Goal: Navigation & Orientation: Find specific page/section

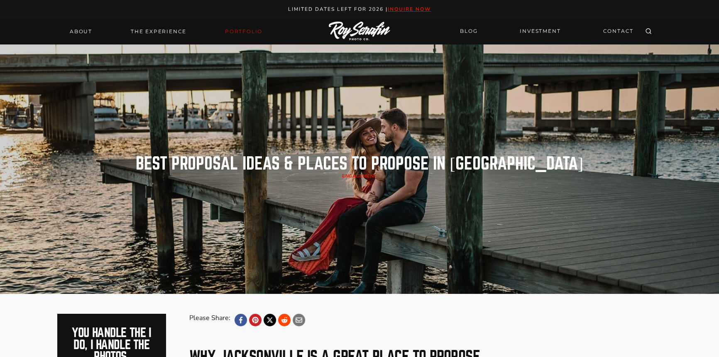
click at [233, 28] on link "Portfolio" at bounding box center [243, 32] width 47 height 12
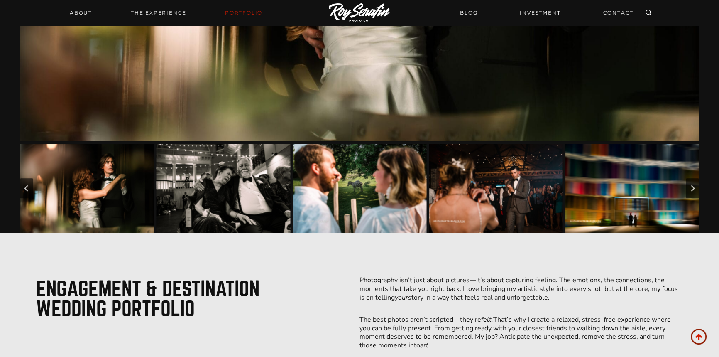
scroll to position [222, 0]
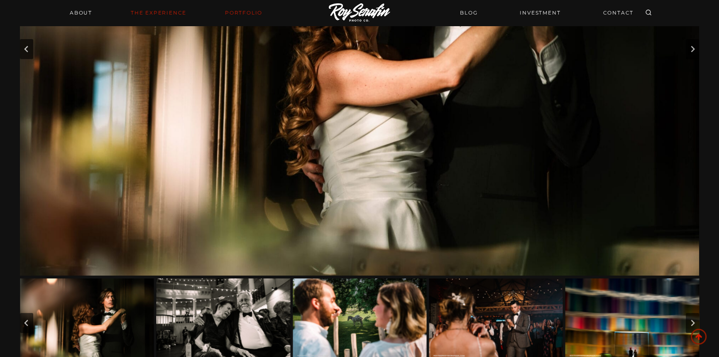
click at [172, 7] on link "THE EXPERIENCE" at bounding box center [159, 13] width 66 height 12
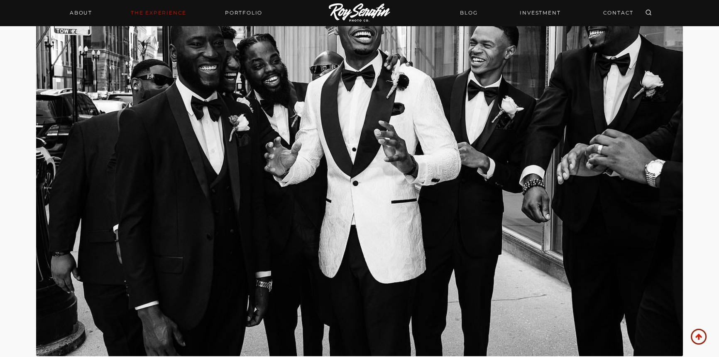
scroll to position [453, 0]
